Goal: Information Seeking & Learning: Find specific fact

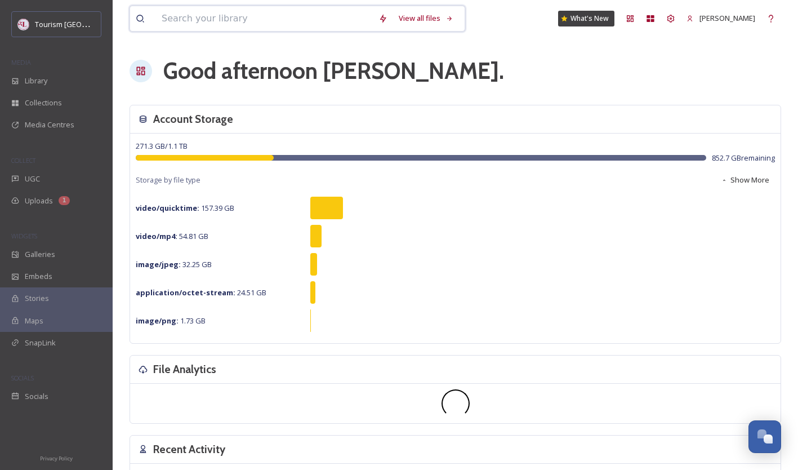
click at [219, 16] on input at bounding box center [264, 18] width 217 height 25
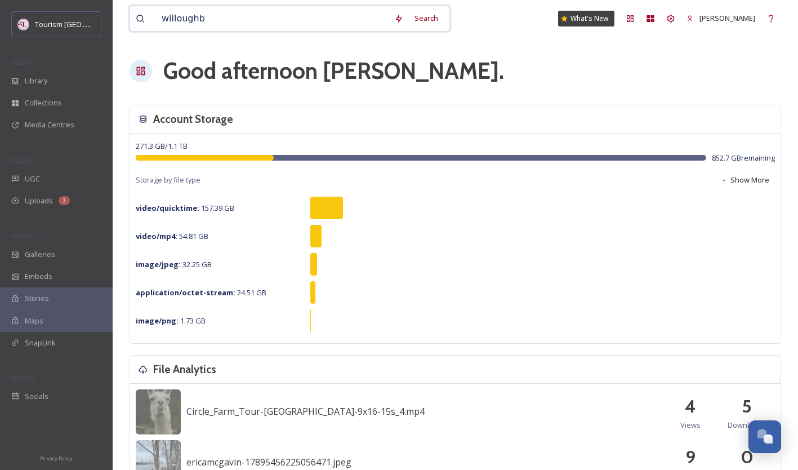
type input "[PERSON_NAME]"
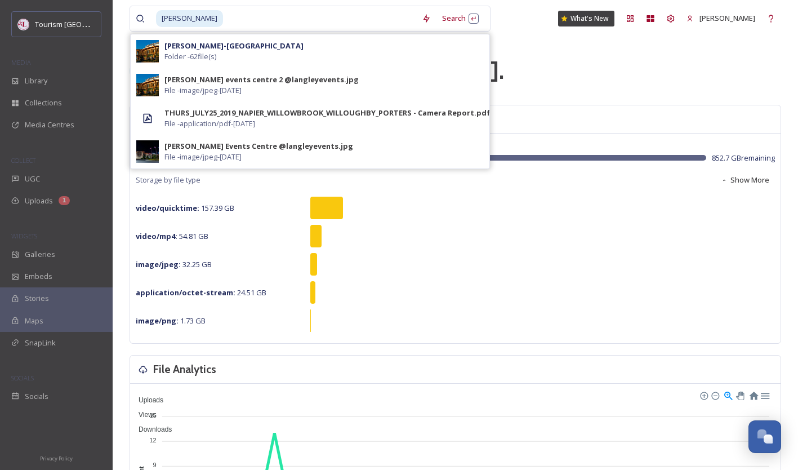
click at [269, 54] on div "[PERSON_NAME]-Willowbrook Folder - 62 file(s)" at bounding box center [324, 51] width 319 height 21
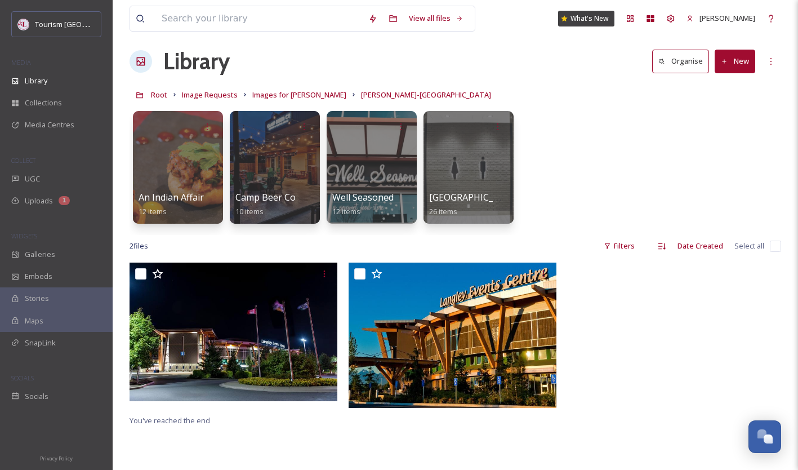
scroll to position [9, 0]
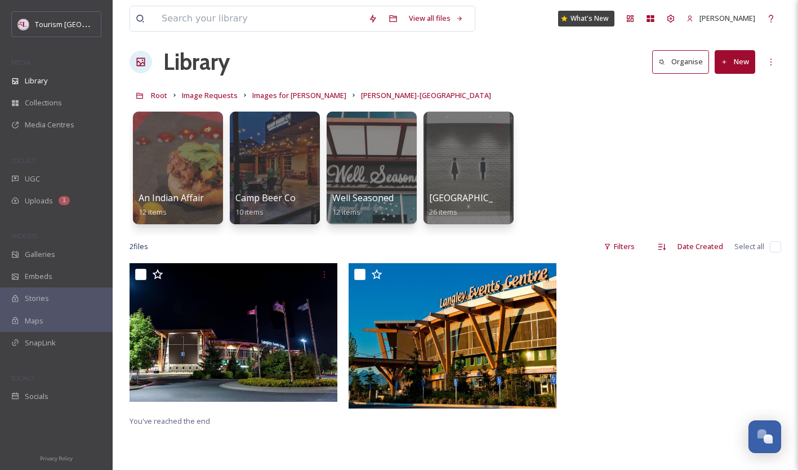
click at [475, 192] on div "[GEOGRAPHIC_DATA] 26 items" at bounding box center [468, 205] width 79 height 28
click at [473, 182] on div at bounding box center [469, 168] width 90 height 113
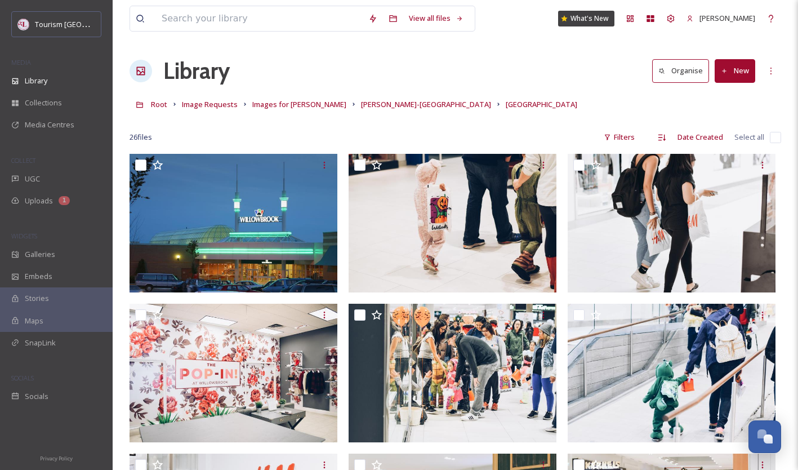
click at [397, 108] on span "[PERSON_NAME]-[GEOGRAPHIC_DATA]" at bounding box center [426, 104] width 130 height 10
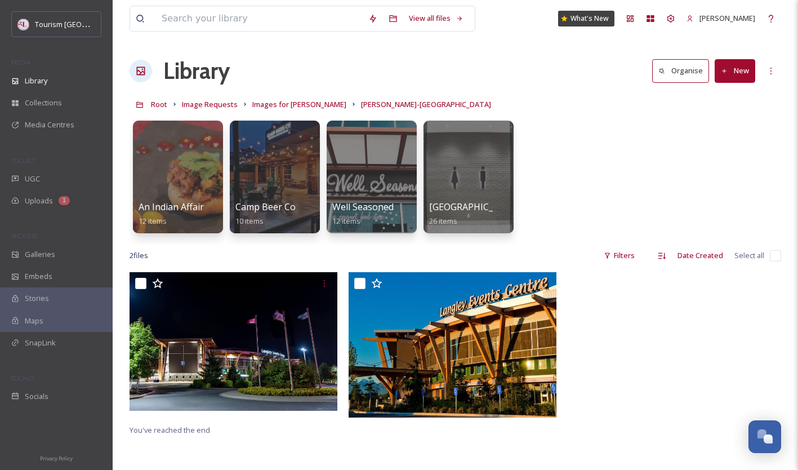
click at [266, 197] on div at bounding box center [275, 177] width 90 height 113
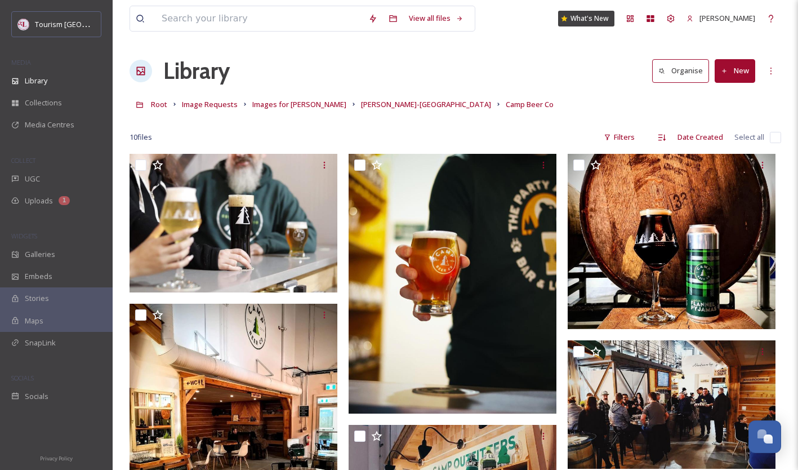
click at [312, 100] on span "Images for [PERSON_NAME]" at bounding box center [299, 104] width 94 height 10
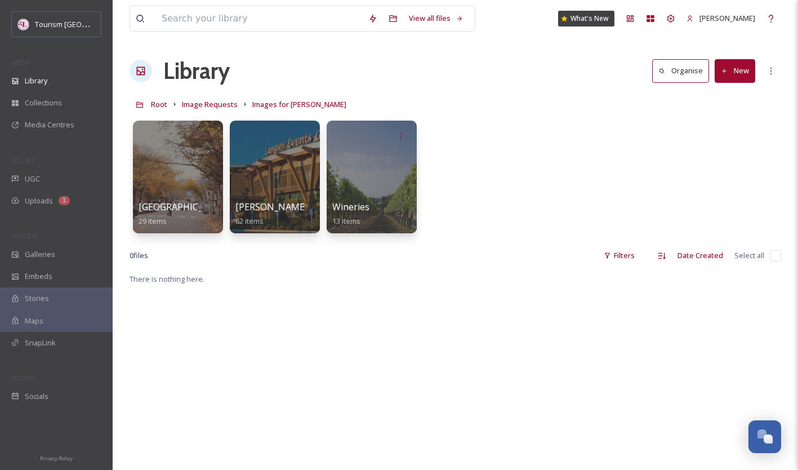
click at [268, 171] on div at bounding box center [275, 177] width 90 height 113
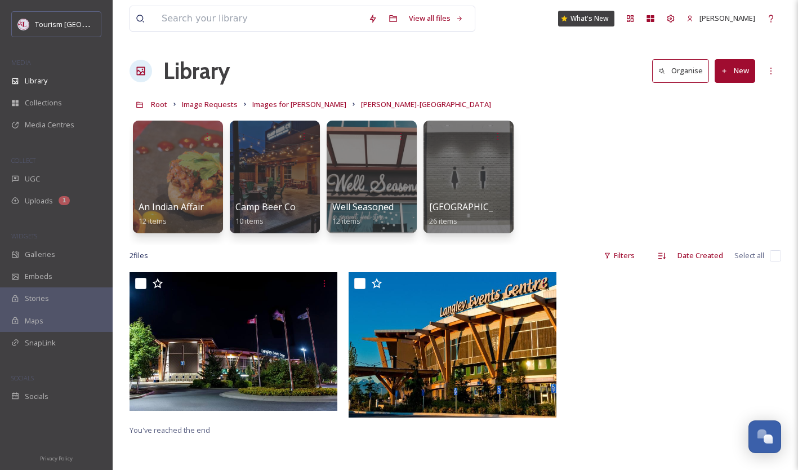
click at [56, 194] on div "Uploads 1" at bounding box center [56, 201] width 113 height 22
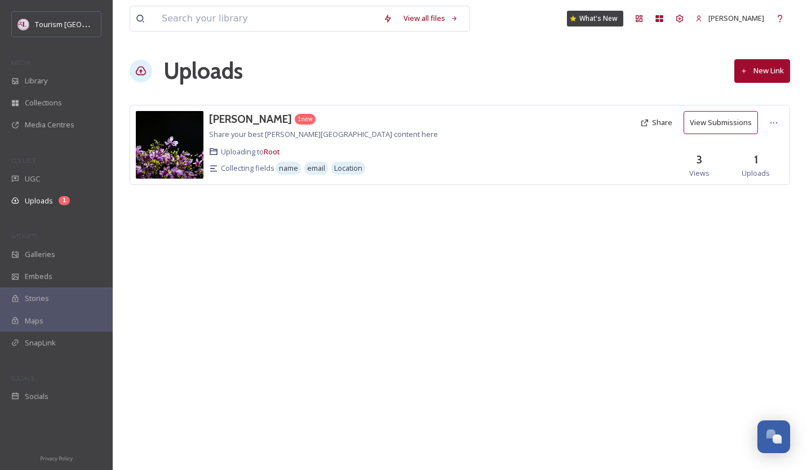
click at [158, 139] on img at bounding box center [170, 145] width 68 height 68
click at [75, 72] on div "Library" at bounding box center [56, 81] width 113 height 22
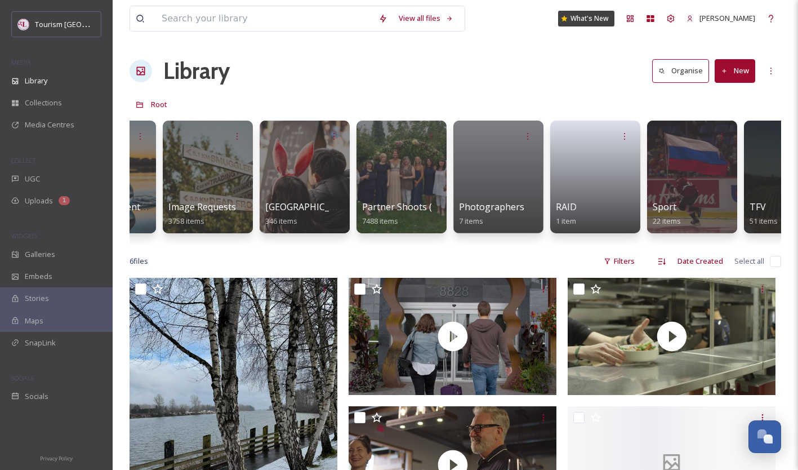
scroll to position [0, 650]
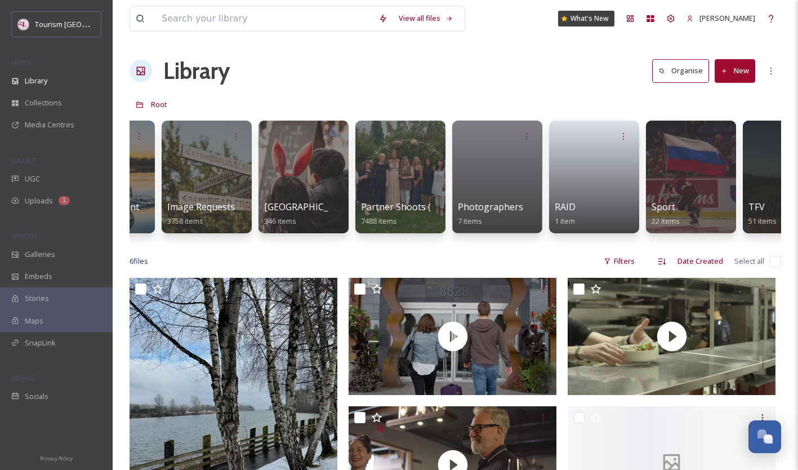
click at [303, 206] on span "[GEOGRAPHIC_DATA]: Tourism [GEOGRAPHIC_DATA]" at bounding box center [376, 207] width 224 height 12
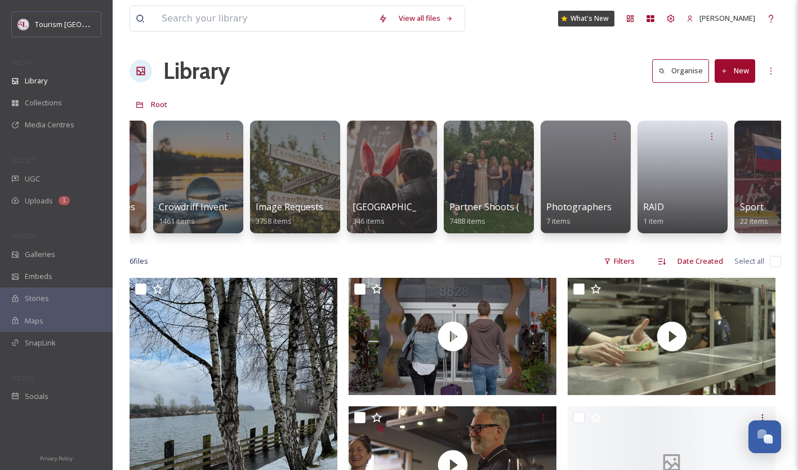
scroll to position [0, 562]
click at [479, 203] on span "Partner Shoots (Owned)" at bounding box center [500, 207] width 102 height 12
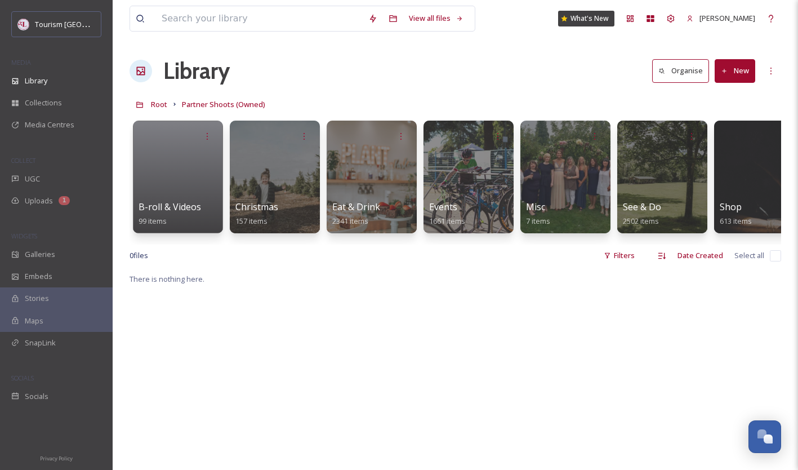
click at [388, 213] on div "Eat & Drink 2341 items" at bounding box center [371, 214] width 79 height 28
click at [332, 168] on div at bounding box center [372, 177] width 90 height 113
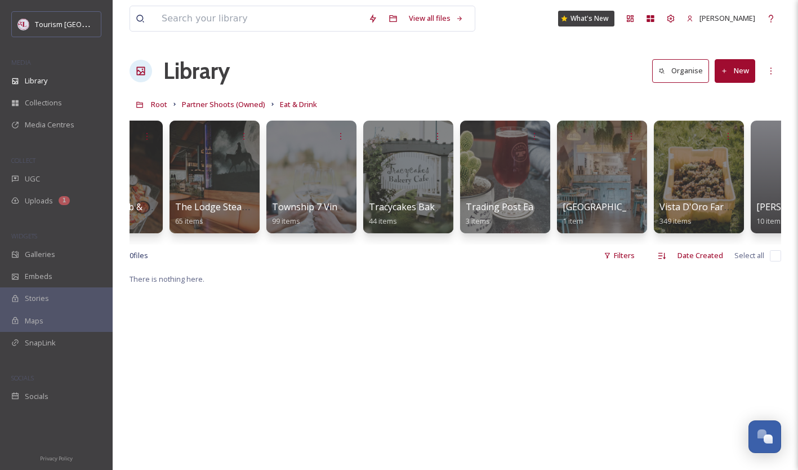
scroll to position [0, 3515]
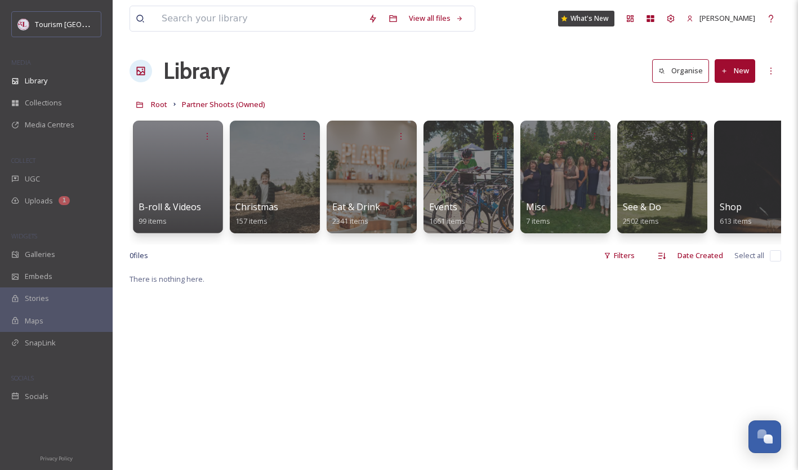
scroll to position [0, 123]
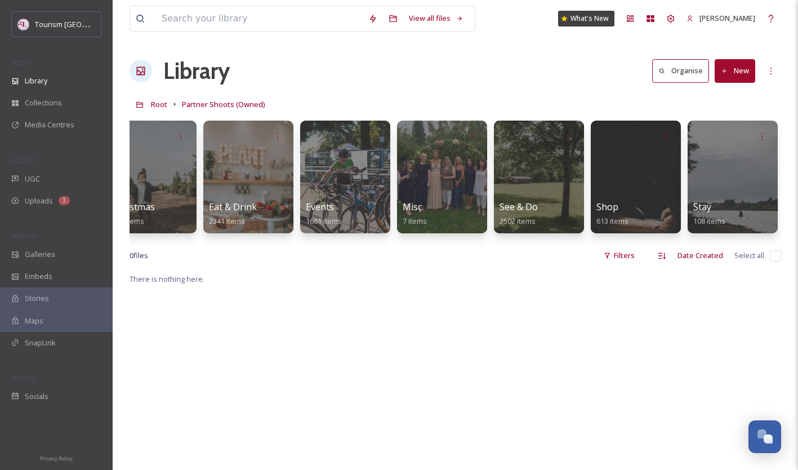
click at [514, 186] on div at bounding box center [539, 177] width 90 height 113
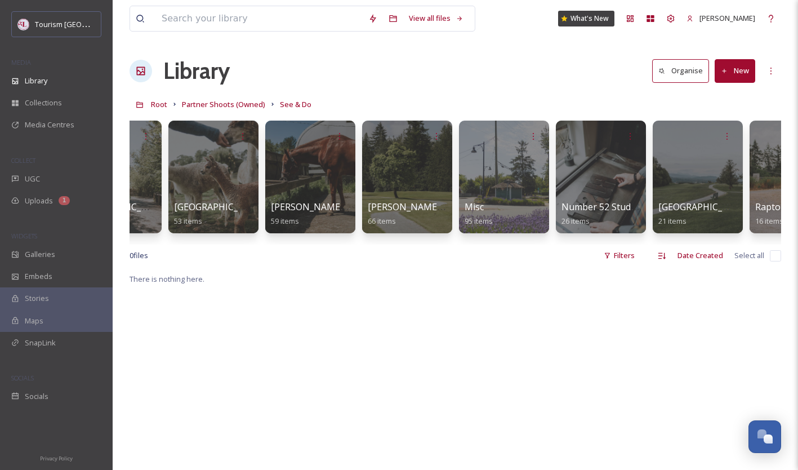
scroll to position [0, 2000]
click at [417, 207] on span "[PERSON_NAME] Golf & Banquet Centre" at bounding box center [452, 207] width 170 height 12
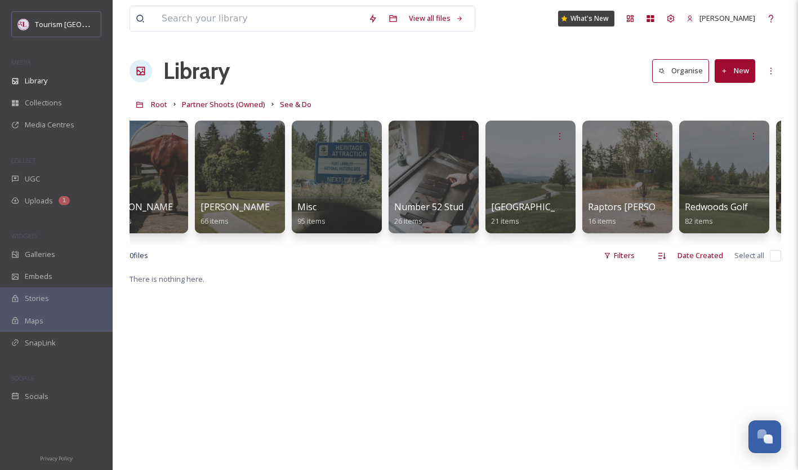
scroll to position [0, 2167]
click at [333, 203] on div "Misc 95 items" at bounding box center [336, 214] width 79 height 28
click at [310, 208] on span "Misc" at bounding box center [306, 207] width 19 height 12
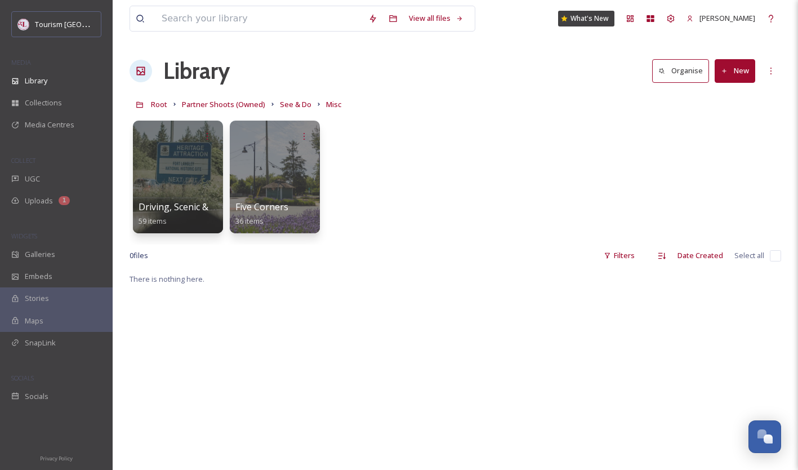
click at [171, 205] on span "Driving, Scenic & Sign Shots" at bounding box center [197, 207] width 117 height 12
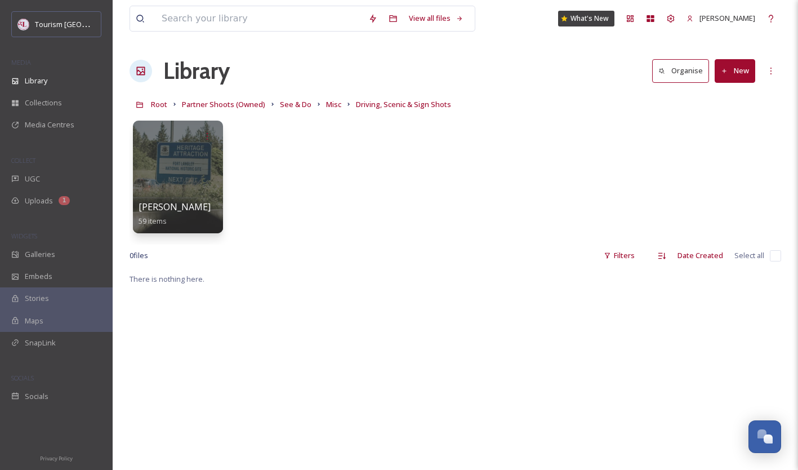
click at [171, 205] on span "[PERSON_NAME]" at bounding box center [175, 207] width 72 height 12
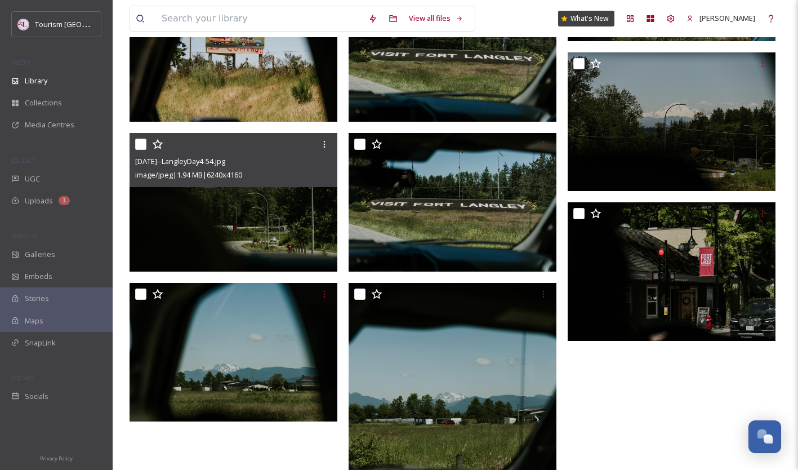
scroll to position [3065, 0]
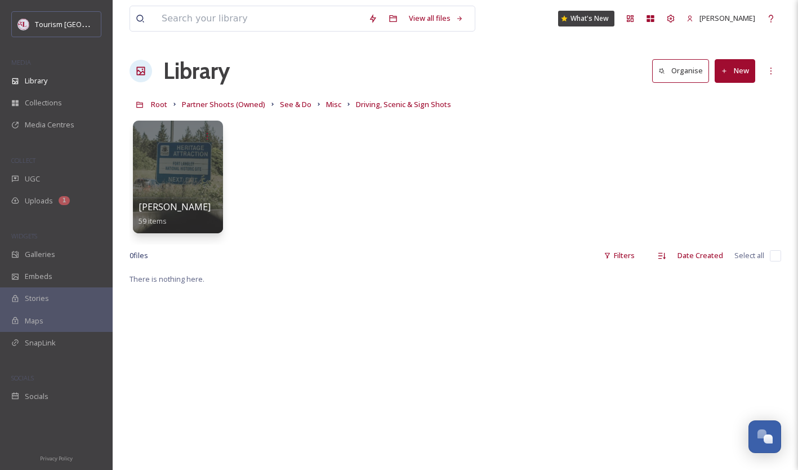
click at [329, 101] on span "Misc" at bounding box center [333, 104] width 15 height 10
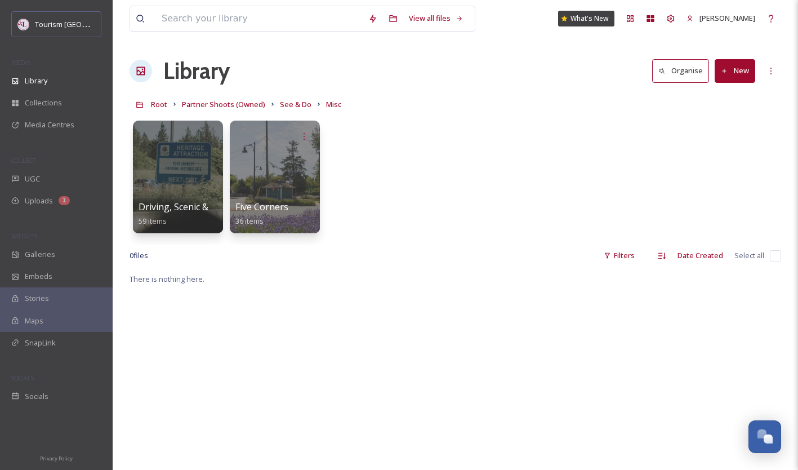
click at [292, 100] on span "See & Do" at bounding box center [296, 104] width 32 height 10
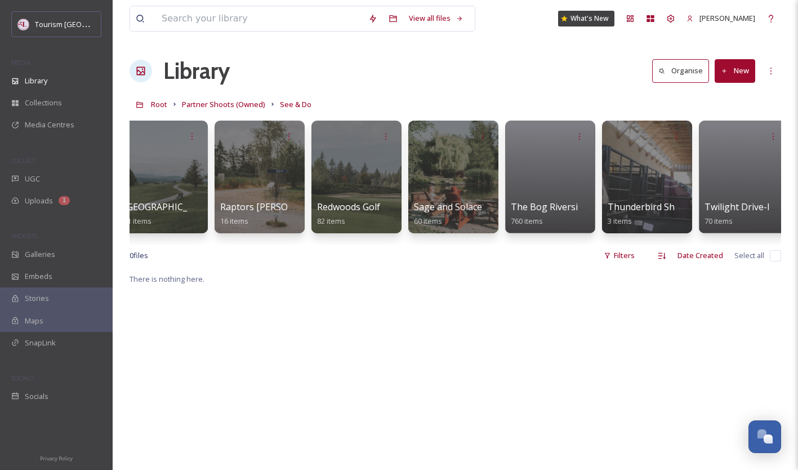
scroll to position [0, 2643]
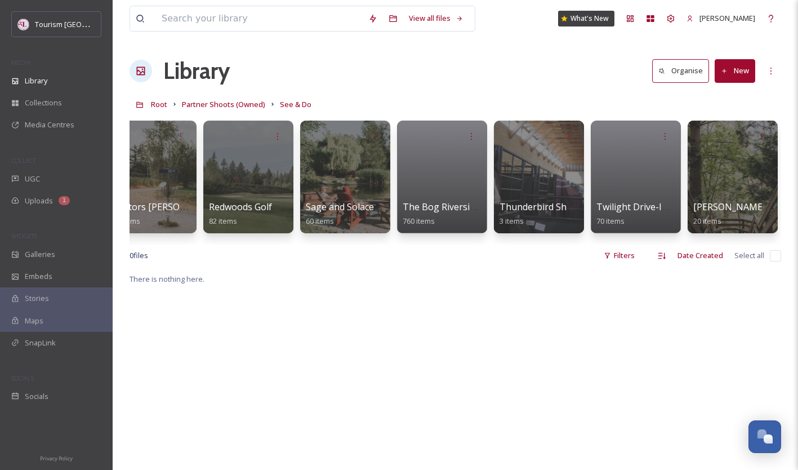
click at [218, 106] on span "Partner Shoots (Owned)" at bounding box center [223, 104] width 83 height 10
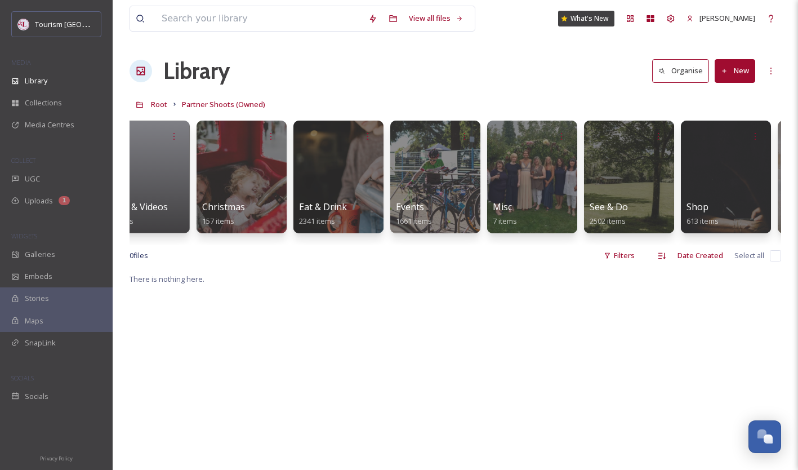
scroll to position [0, 123]
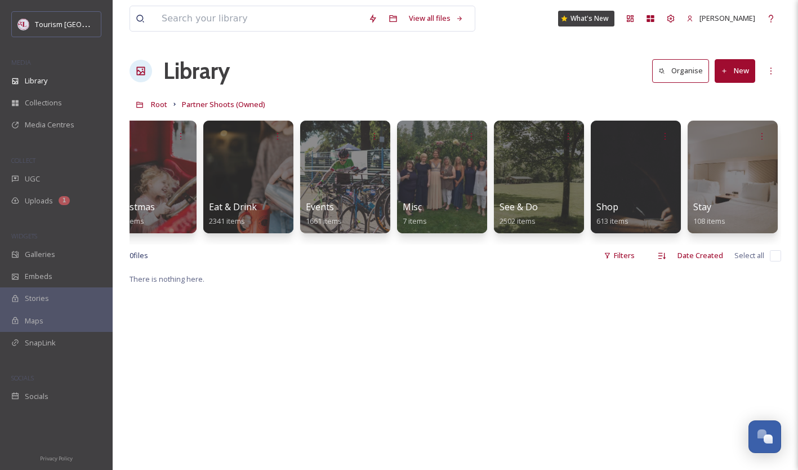
click at [624, 171] on div at bounding box center [636, 177] width 90 height 113
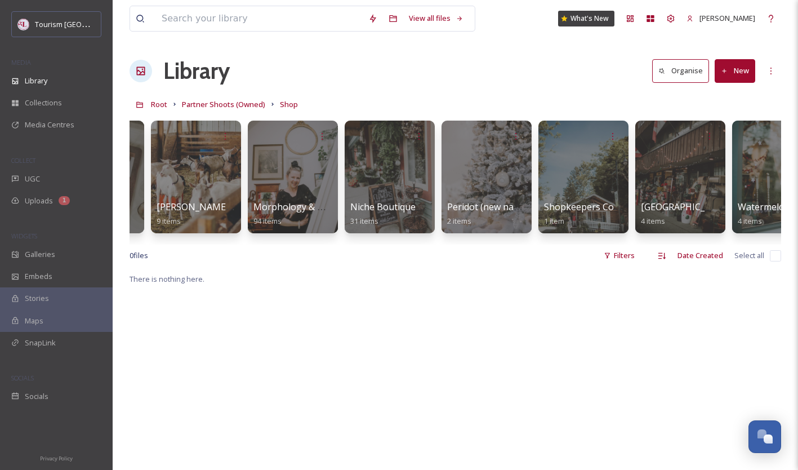
scroll to position [0, 1674]
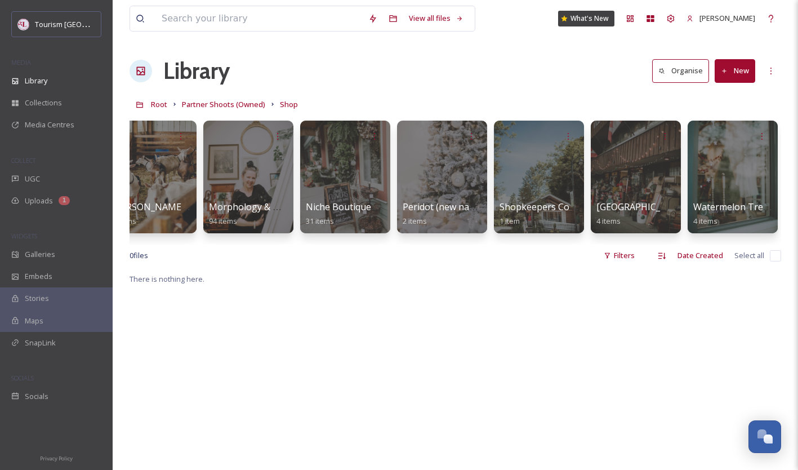
click at [240, 108] on span "Partner Shoots (Owned)" at bounding box center [223, 104] width 83 height 10
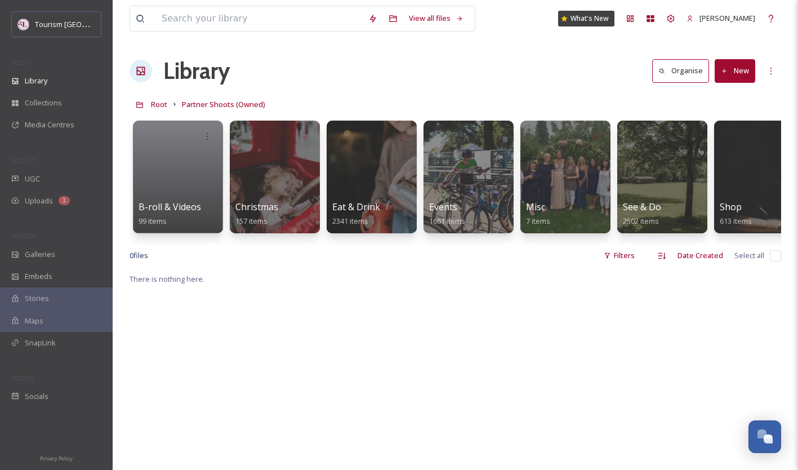
scroll to position [0, 123]
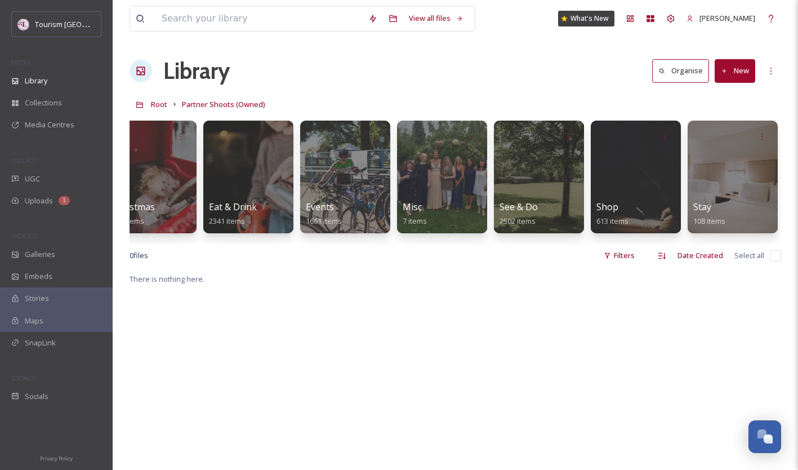
click at [750, 164] on div at bounding box center [733, 177] width 90 height 113
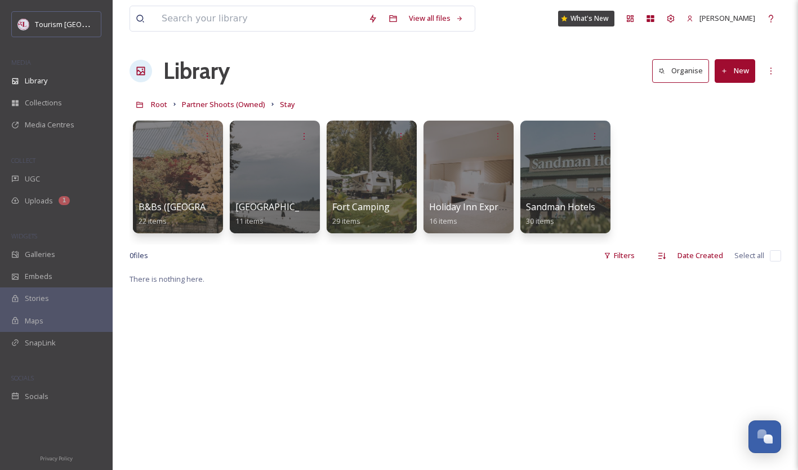
click at [558, 210] on span "Sandman Hotels" at bounding box center [560, 207] width 69 height 12
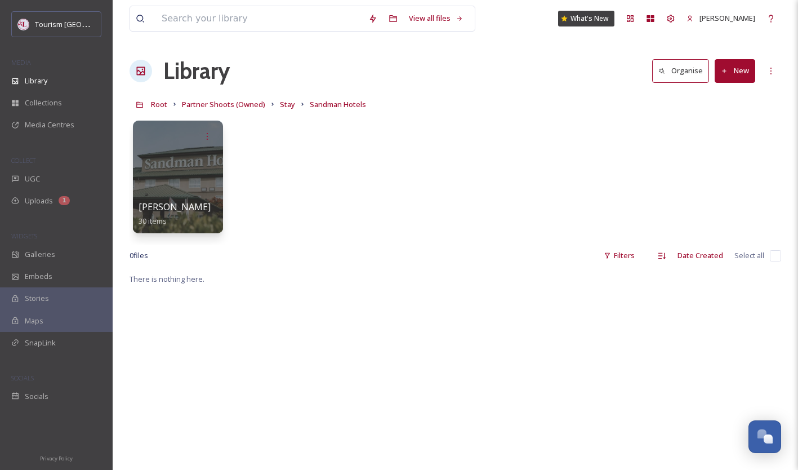
click at [150, 211] on span "[PERSON_NAME]" at bounding box center [175, 207] width 72 height 12
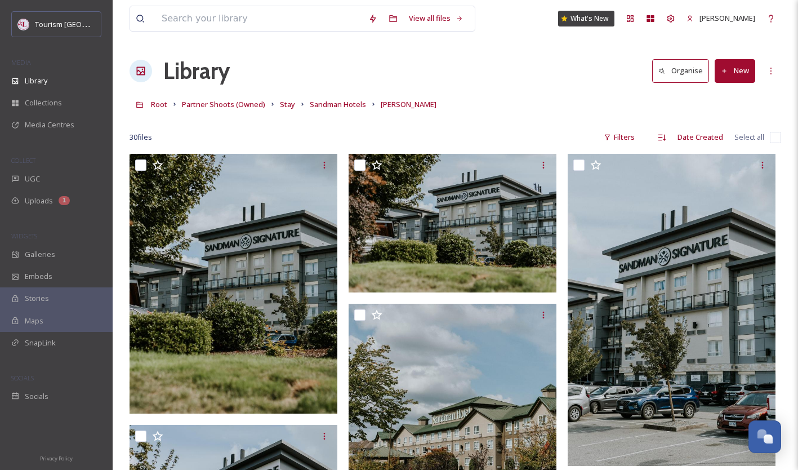
click at [237, 107] on span "Partner Shoots (Owned)" at bounding box center [223, 104] width 83 height 10
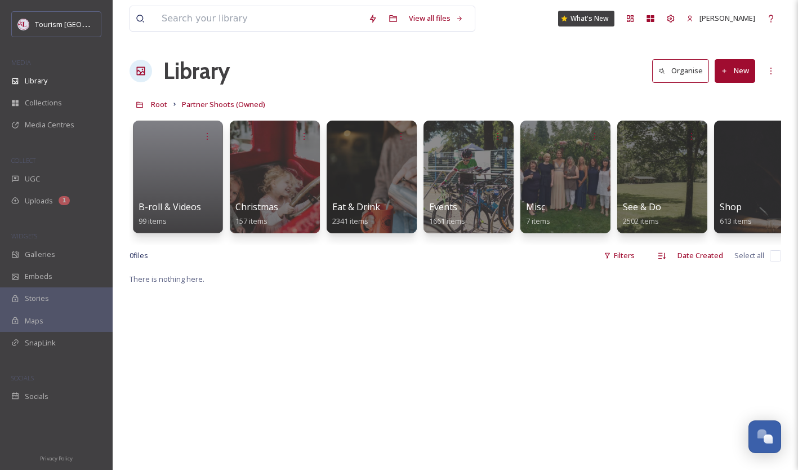
scroll to position [0, 1]
click at [155, 104] on span "Root" at bounding box center [159, 104] width 16 height 10
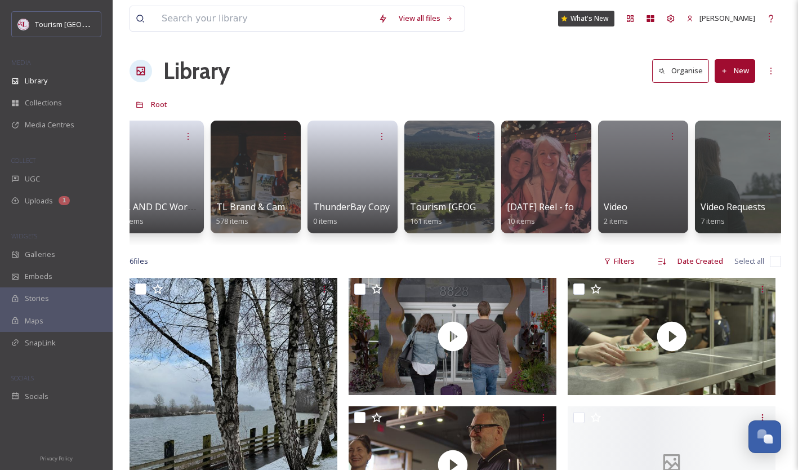
scroll to position [0, 1476]
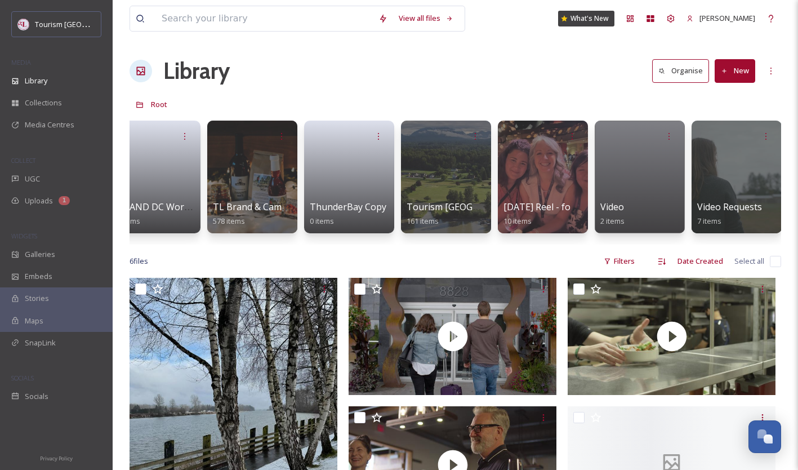
click at [436, 172] on div at bounding box center [446, 177] width 90 height 113
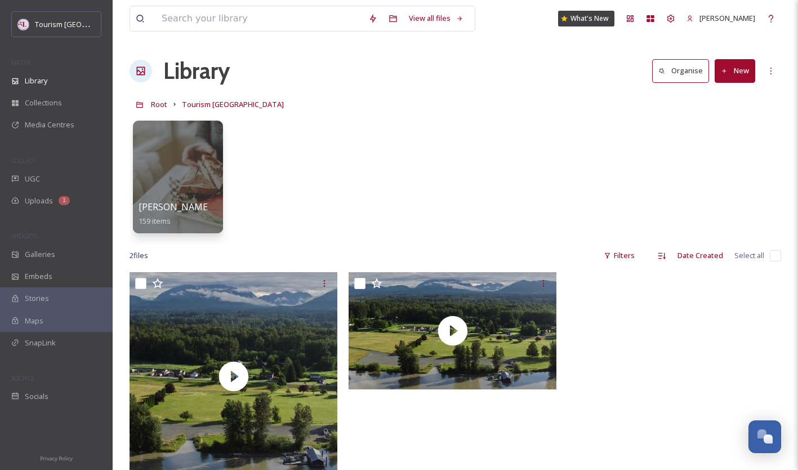
click at [165, 191] on div at bounding box center [178, 177] width 90 height 113
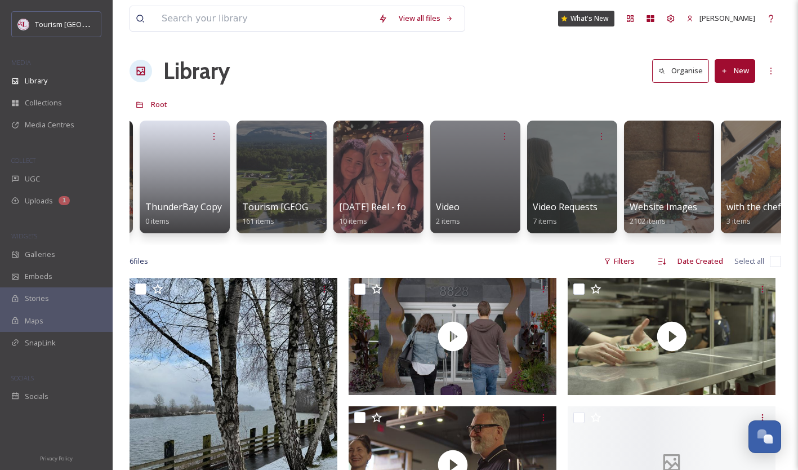
scroll to position [0, 1674]
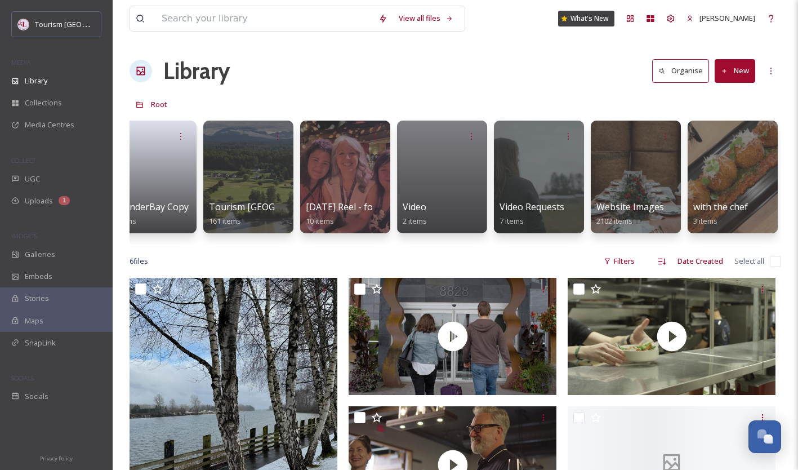
click at [632, 203] on span "Website Images" at bounding box center [631, 207] width 68 height 12
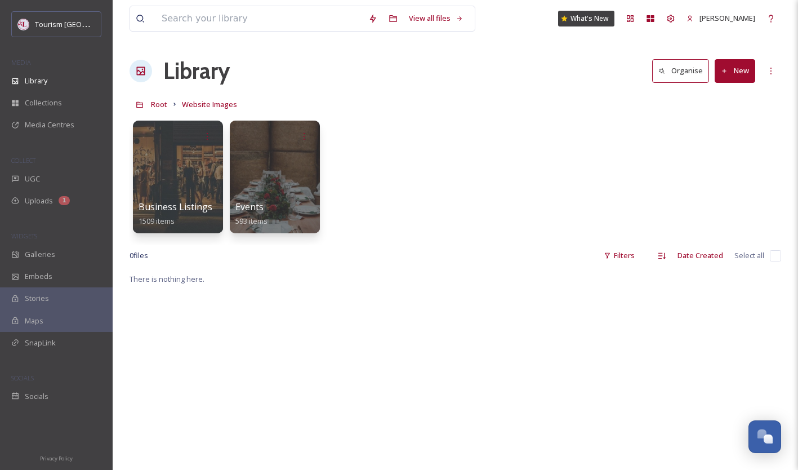
click at [166, 202] on span "Business Listings" at bounding box center [176, 207] width 74 height 12
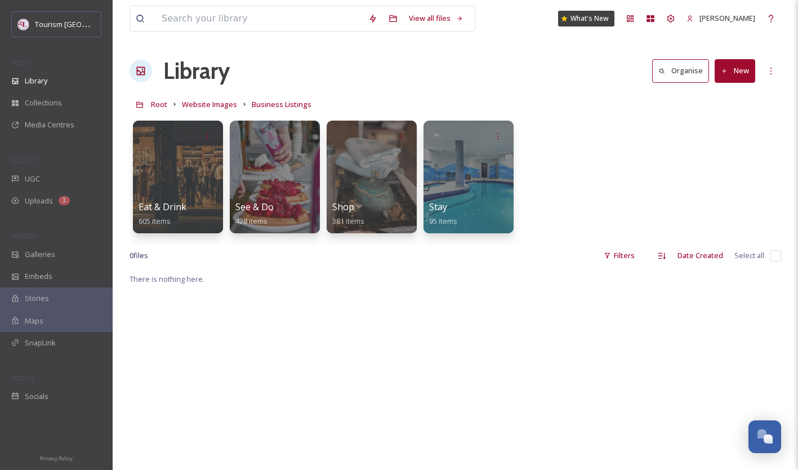
click at [440, 206] on span "Stay" at bounding box center [438, 207] width 18 height 12
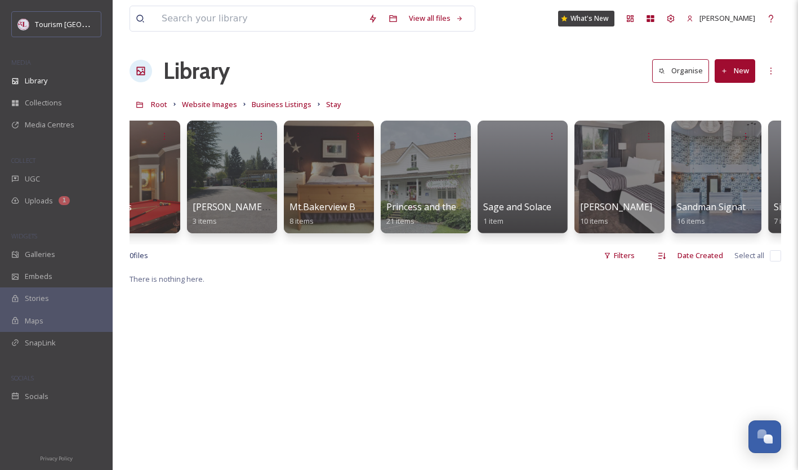
scroll to position [0, 511]
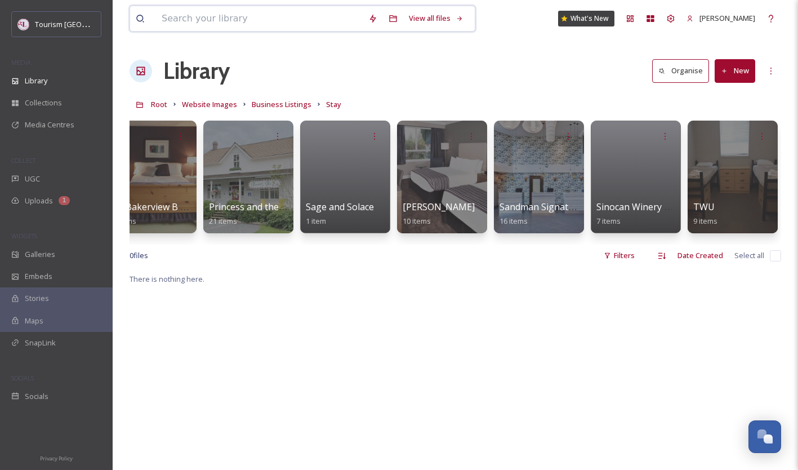
click at [251, 22] on input at bounding box center [259, 18] width 207 height 25
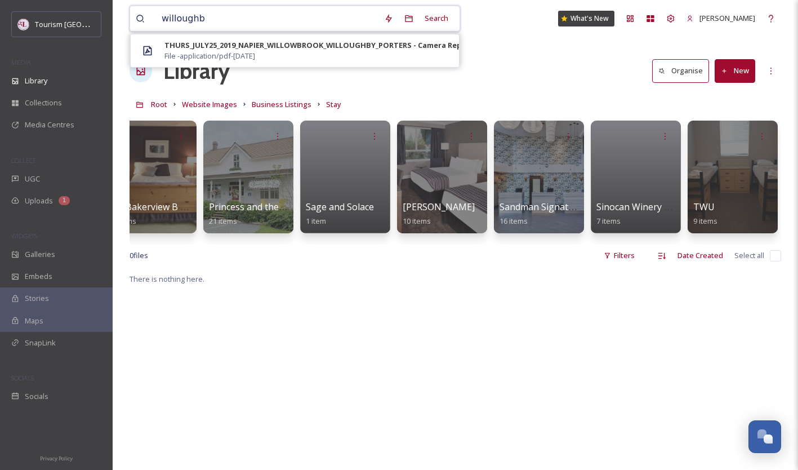
type input "[PERSON_NAME]"
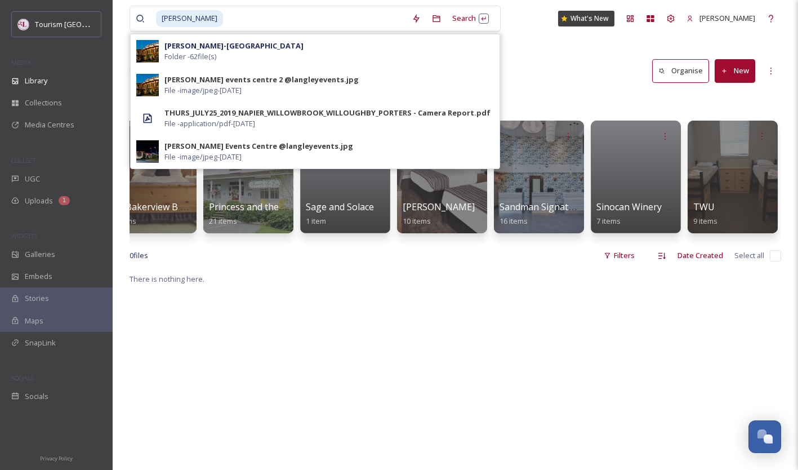
click at [244, 119] on span "File - application/pdf - [DATE]" at bounding box center [210, 123] width 91 height 11
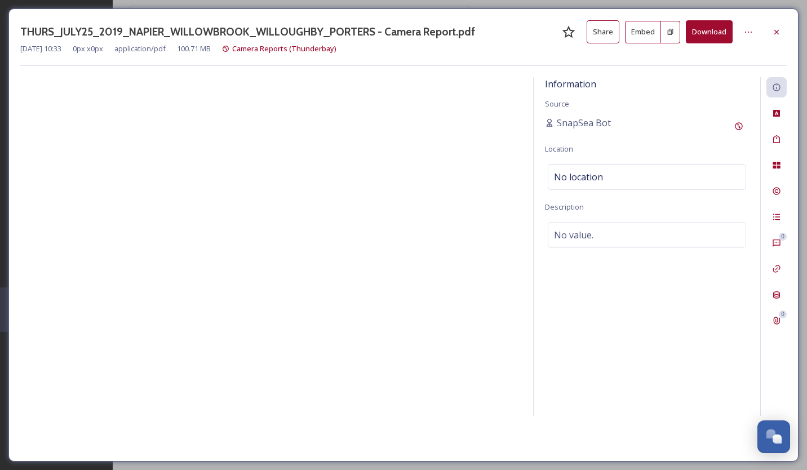
click at [774, 30] on icon at bounding box center [776, 32] width 9 height 9
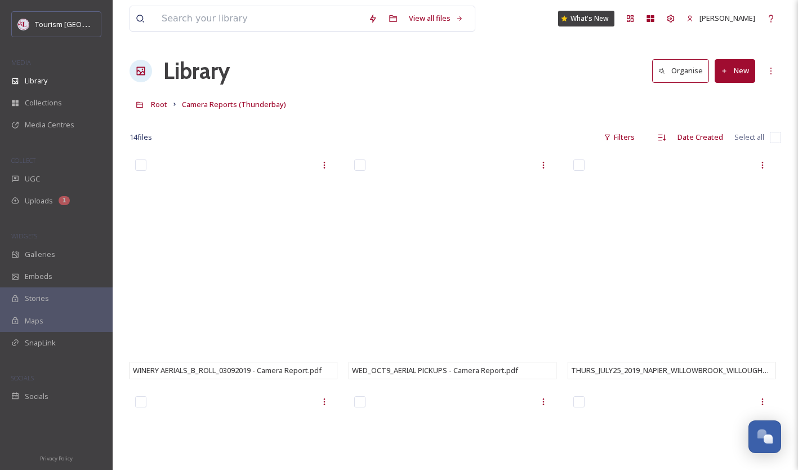
click at [32, 82] on span "Library" at bounding box center [36, 80] width 23 height 11
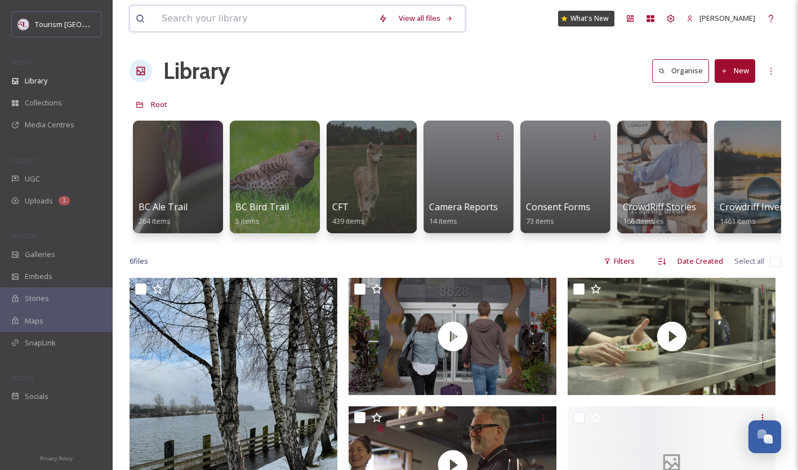
click at [219, 20] on input at bounding box center [264, 18] width 217 height 25
